Goal: Find contact information: Find contact information

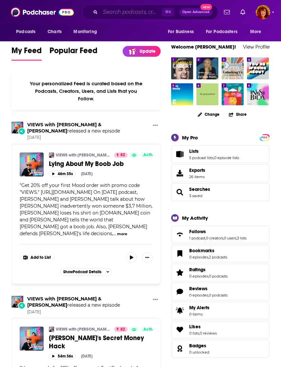
click at [116, 10] on input "Search podcasts, credits, & more..." at bounding box center [131, 12] width 62 height 11
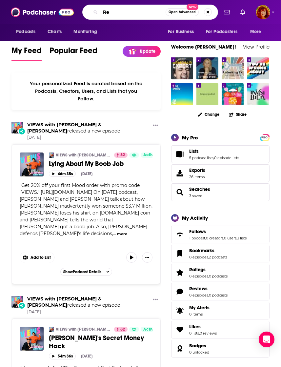
type input "R"
type input "The Reel Rejects"
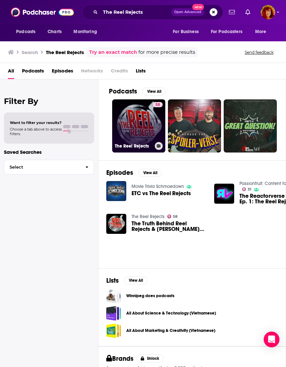
click at [142, 126] on link "58 The Reel Rejects" at bounding box center [138, 125] width 53 height 53
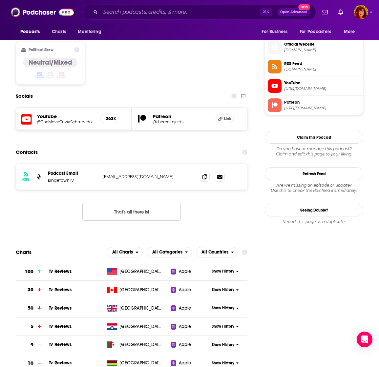
scroll to position [518, 0]
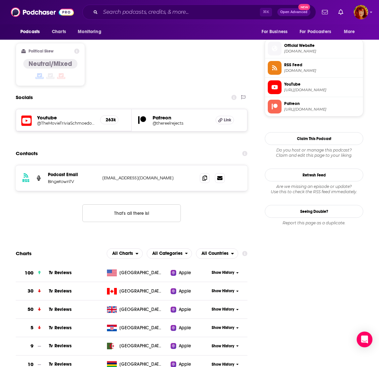
click at [189, 175] on p "[EMAIL_ADDRESS][DOMAIN_NAME]" at bounding box center [145, 178] width 87 height 6
click at [207, 175] on icon at bounding box center [205, 177] width 5 height 5
